Goal: Information Seeking & Learning: Learn about a topic

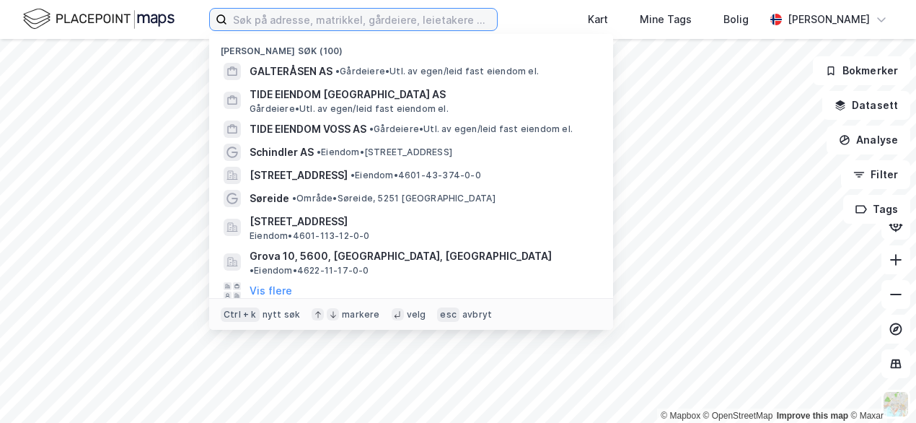
click at [345, 29] on input at bounding box center [362, 20] width 270 height 22
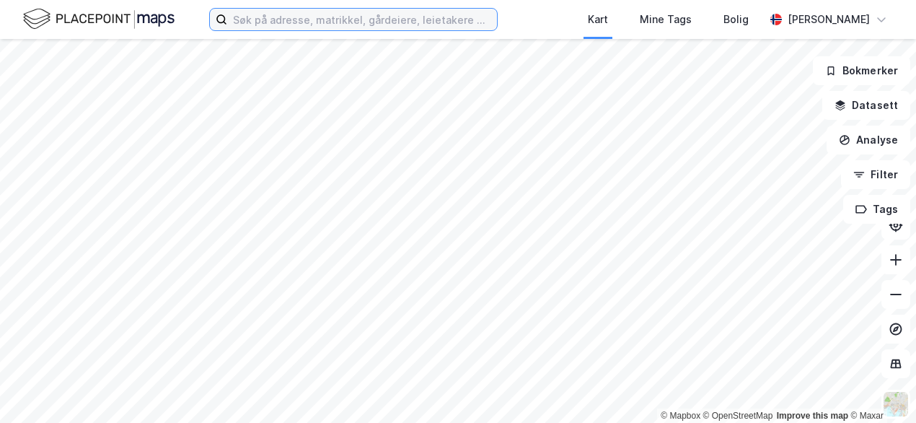
click at [375, 19] on input at bounding box center [362, 20] width 270 height 22
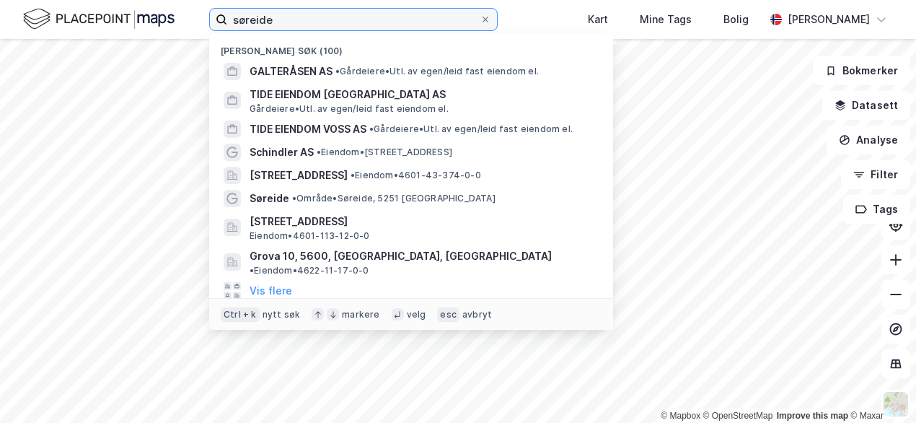
type input "søreide"
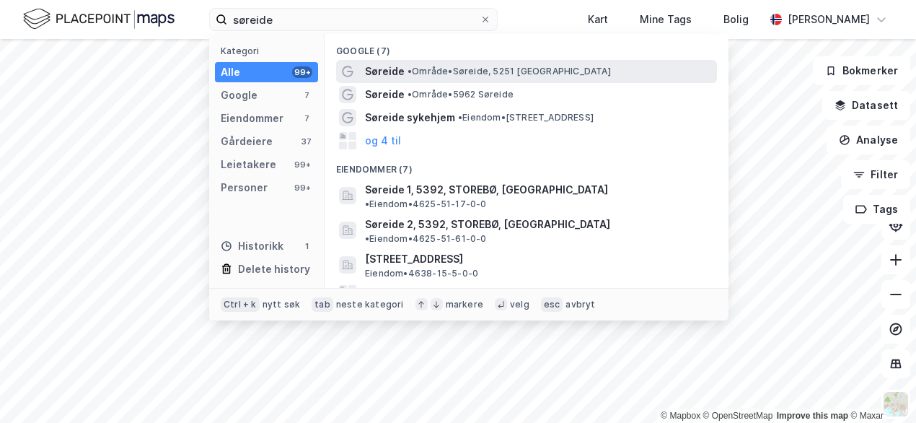
click at [397, 73] on span "Søreide" at bounding box center [385, 71] width 40 height 17
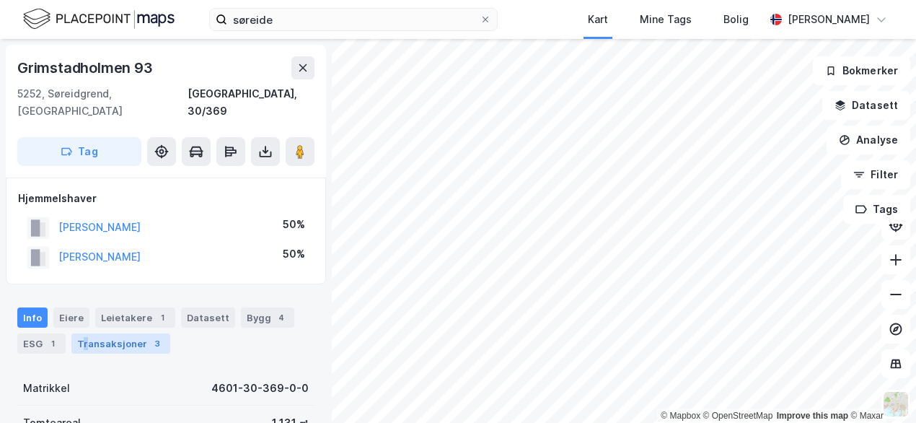
click at [86, 333] on div "Transaksjoner 3" at bounding box center [120, 343] width 99 height 20
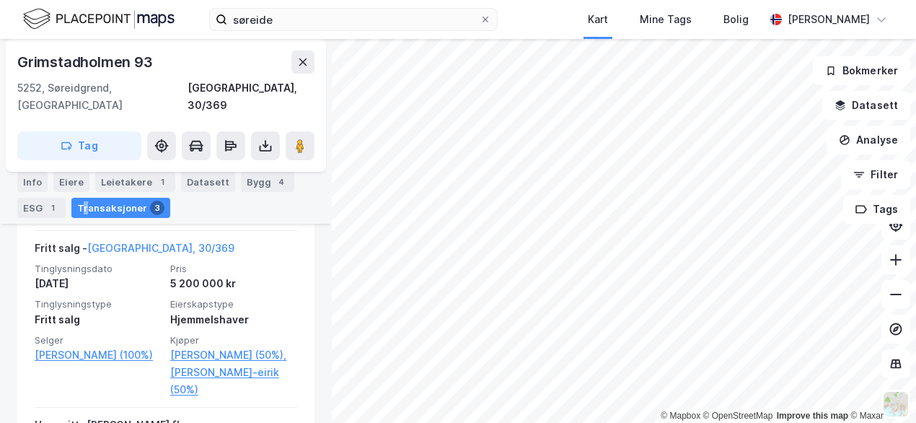
scroll to position [633, 0]
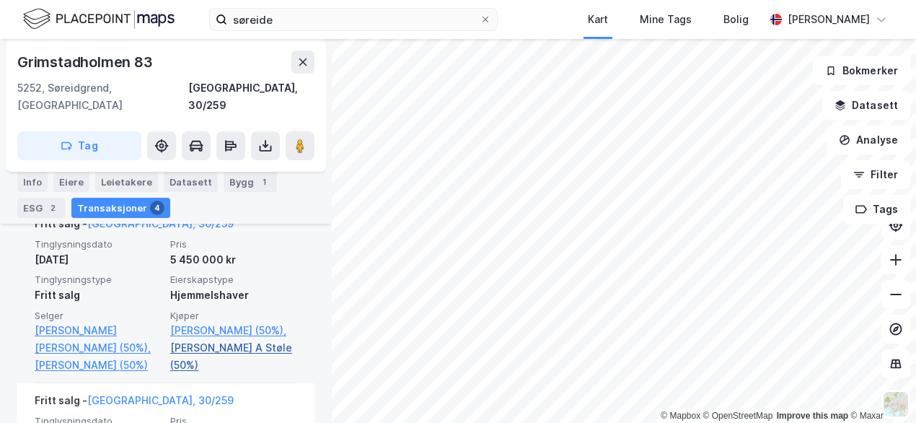
scroll to position [489, 0]
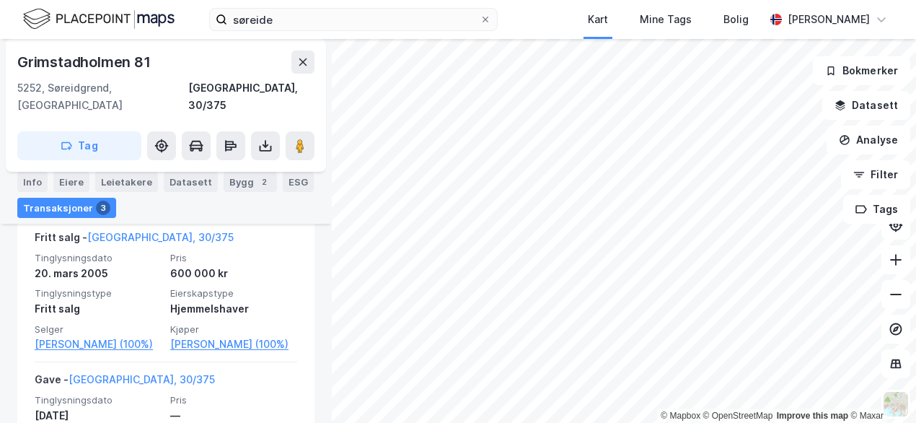
scroll to position [487, 0]
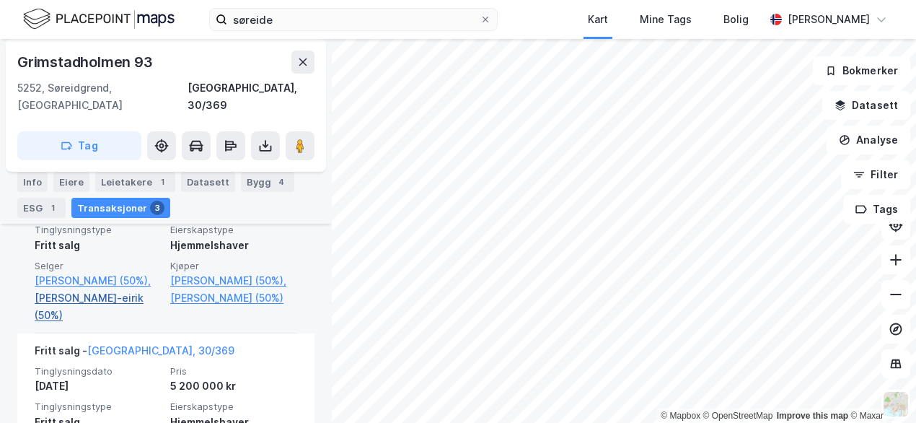
scroll to position [417, 0]
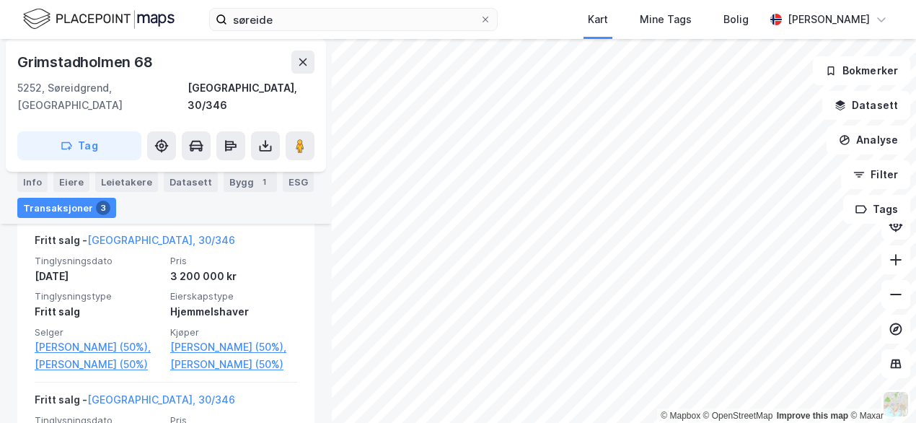
scroll to position [417, 0]
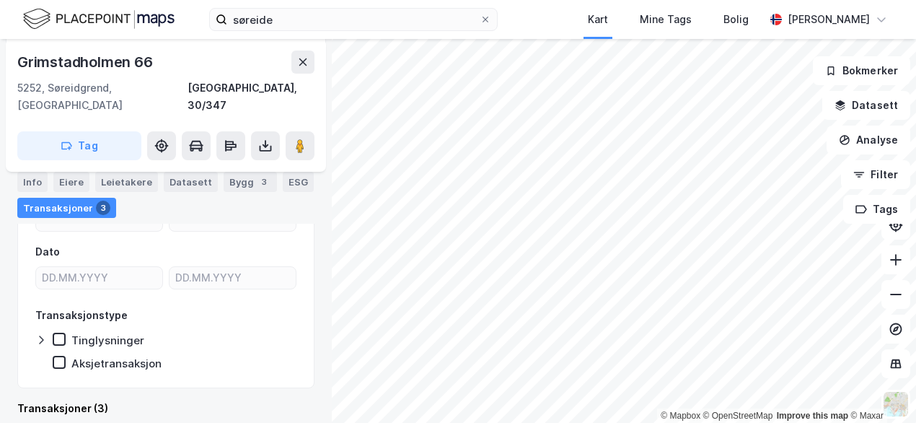
scroll to position [417, 0]
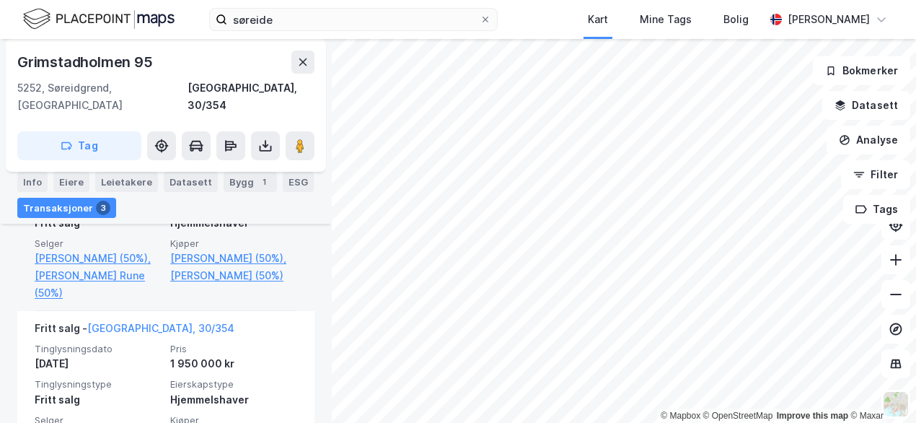
scroll to position [561, 0]
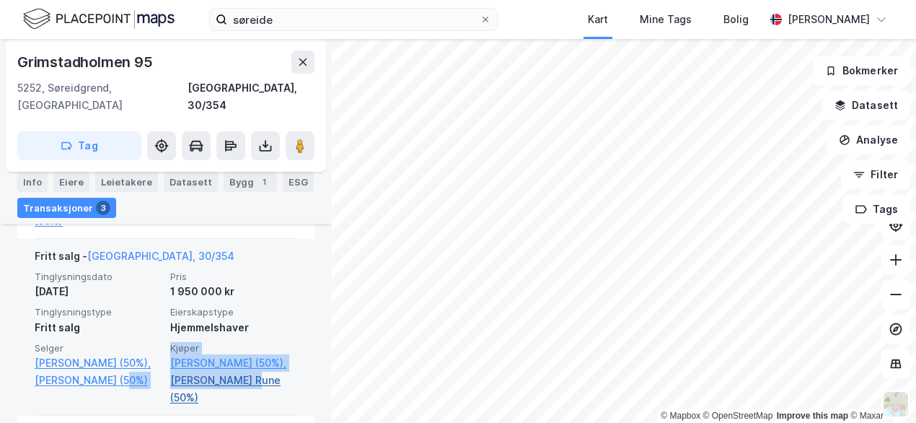
drag, startPoint x: 154, startPoint y: 376, endPoint x: 247, endPoint y: 383, distance: 93.3
click at [247, 383] on div "Tinglysningsdato 5. apr. 1998 Pris 1 950 000 kr Tinglysningstype Fritt salg Eie…" at bounding box center [166, 338] width 263 height 136
drag, startPoint x: 247, startPoint y: 383, endPoint x: 146, endPoint y: 392, distance: 101.3
click at [146, 392] on div "Fritt salg - Bergen, 30/354 Tinglysningsdato 5. apr. 1998 Pris 1 950 000 kr Tin…" at bounding box center [166, 327] width 263 height 177
